Goal: Obtain resource: Obtain resource

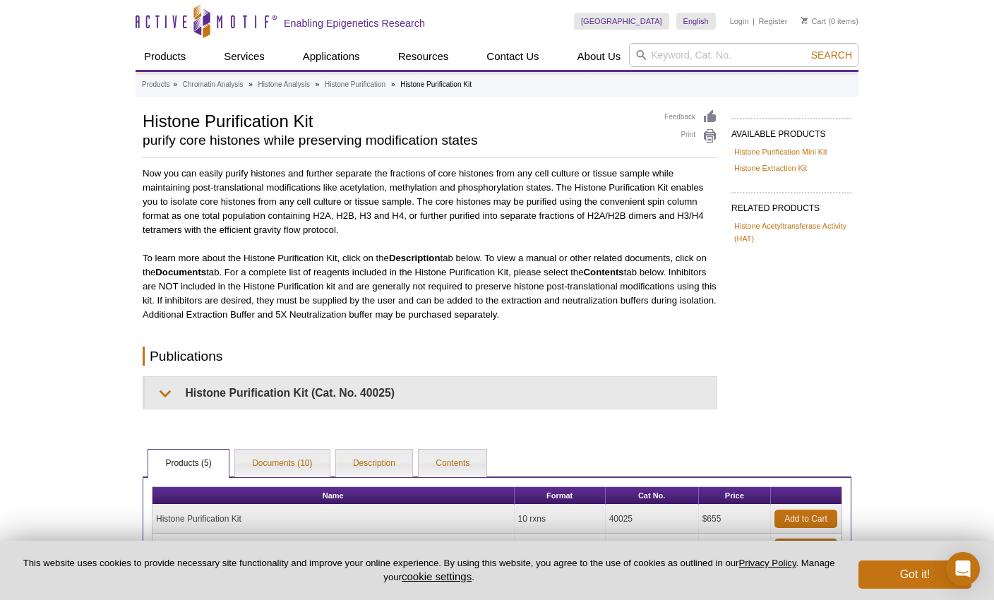
click at [8, 470] on div "Active Motif Logo Enabling Epigenetics Research 0 Search Skip to content Active…" at bounding box center [497, 427] width 994 height 855
click at [110, 76] on div "Active Motif Logo Enabling Epigenetics Research 0 Search Skip to content Active…" at bounding box center [497, 427] width 994 height 855
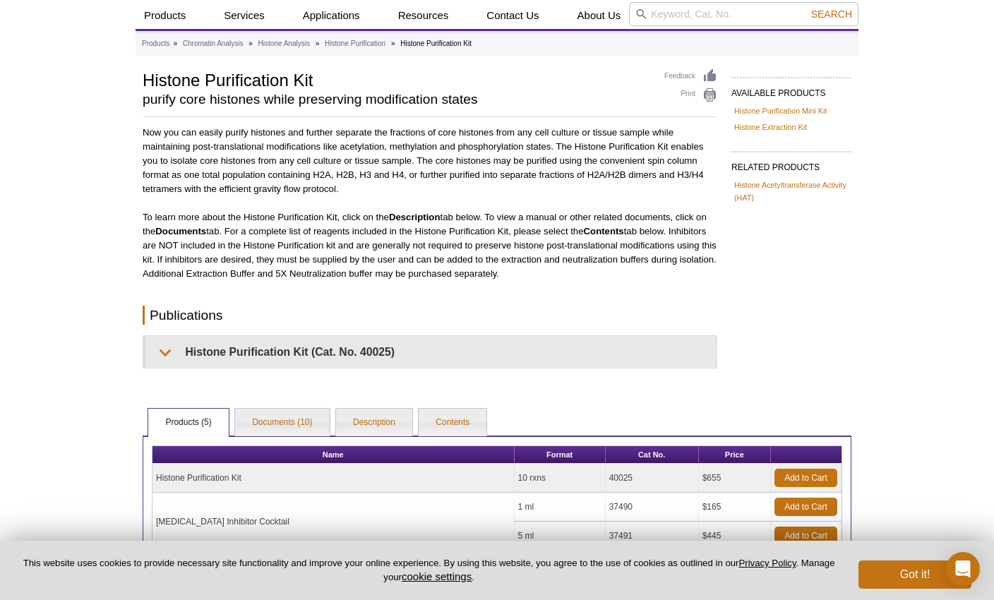
scroll to position [40, 0]
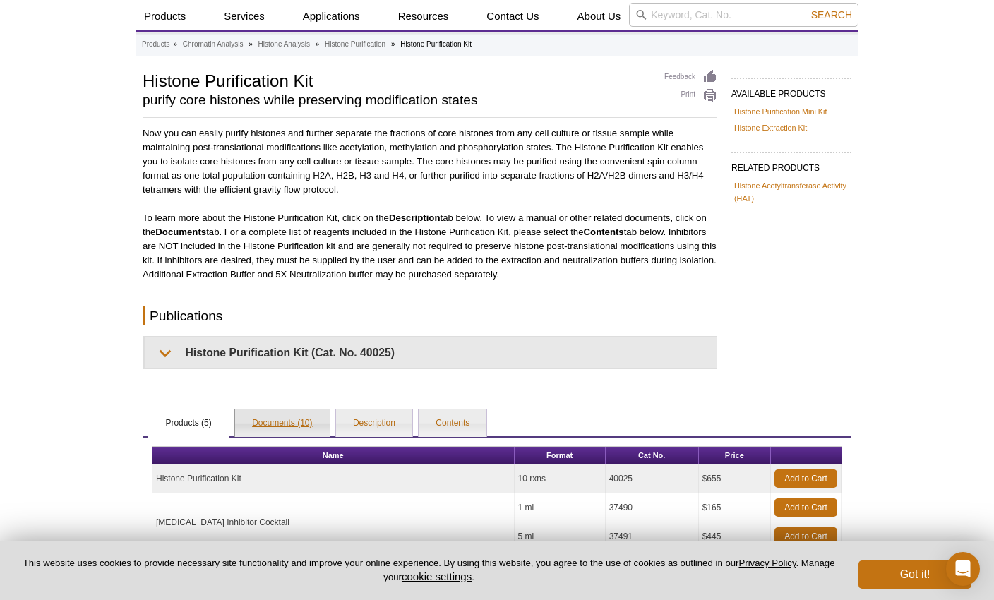
click at [291, 416] on link "Documents (10)" at bounding box center [282, 423] width 94 height 28
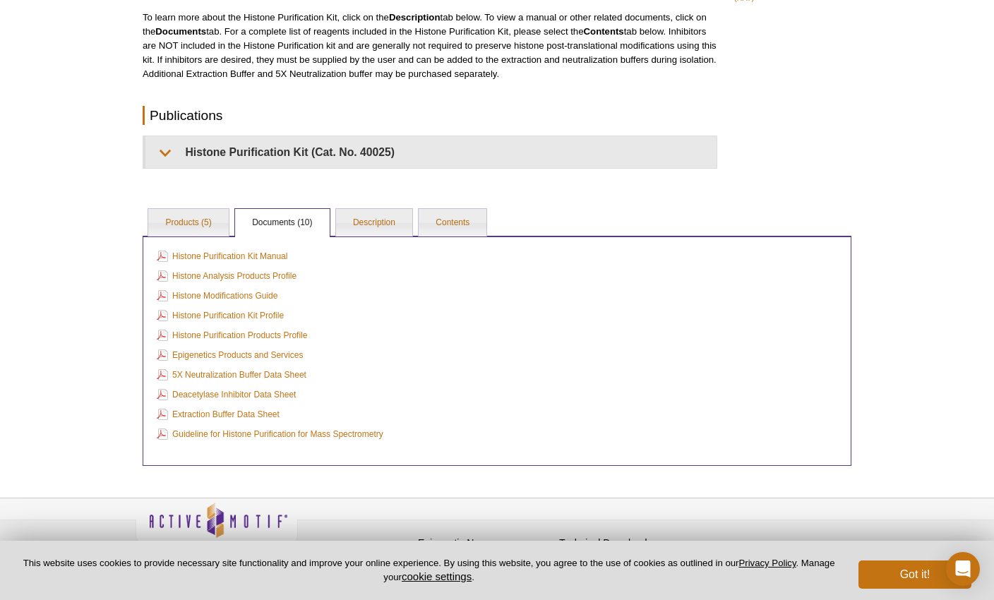
scroll to position [252, 0]
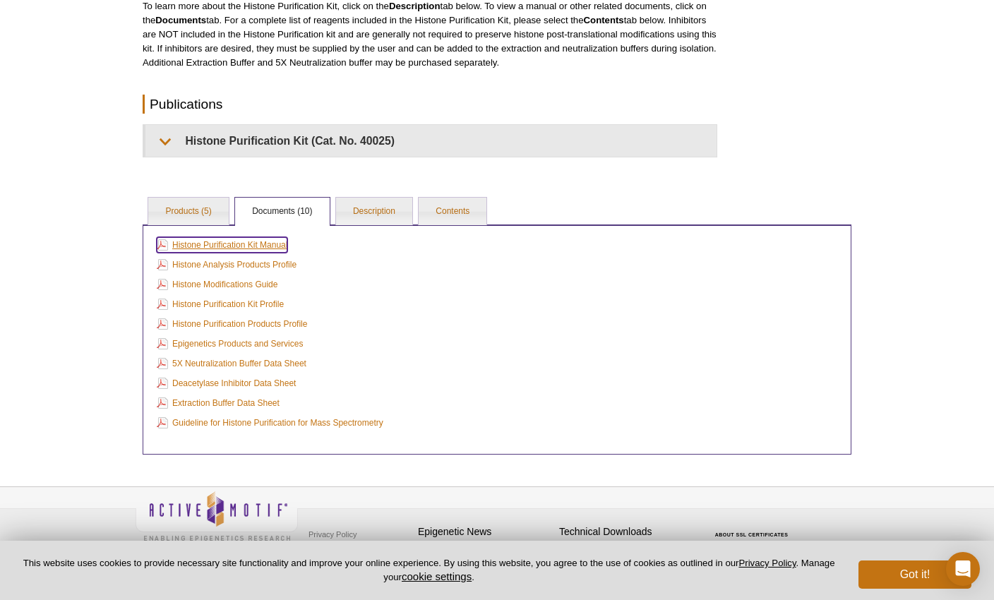
click at [227, 241] on link "Histone Purification Kit Manual" at bounding box center [222, 245] width 131 height 16
